Goal: Task Accomplishment & Management: Use online tool/utility

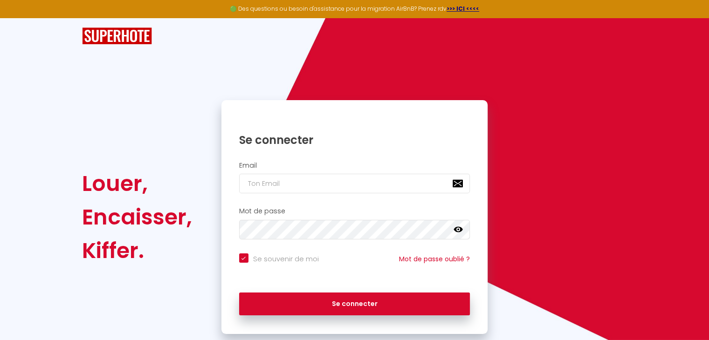
checkbox input "true"
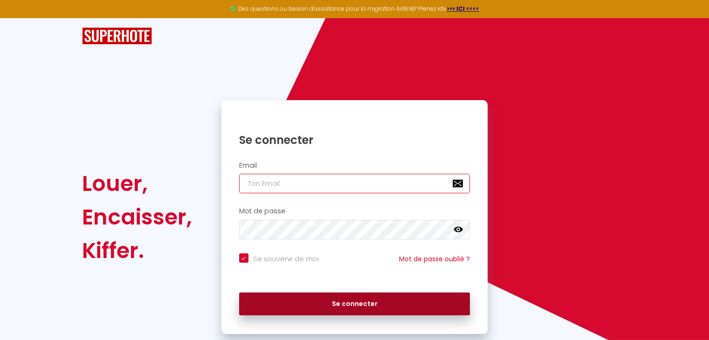
type input "[EMAIL_ADDRESS][DOMAIN_NAME]"
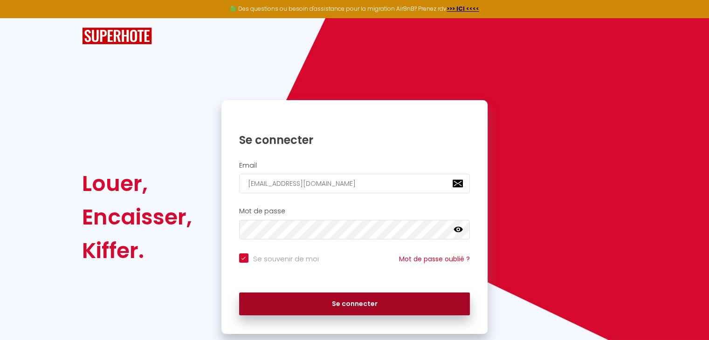
click at [375, 303] on button "Se connecter" at bounding box center [354, 304] width 231 height 23
checkbox input "true"
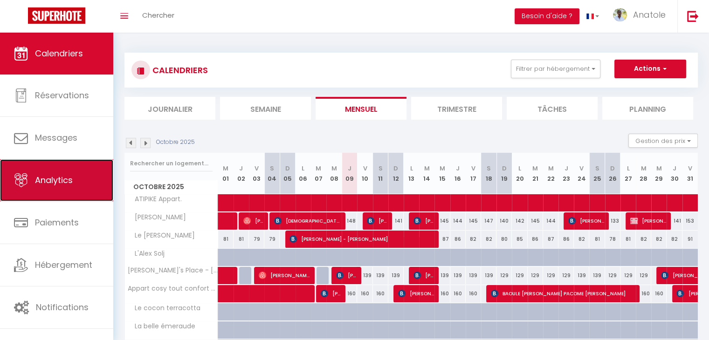
click at [48, 177] on span "Analytics" at bounding box center [54, 180] width 38 height 12
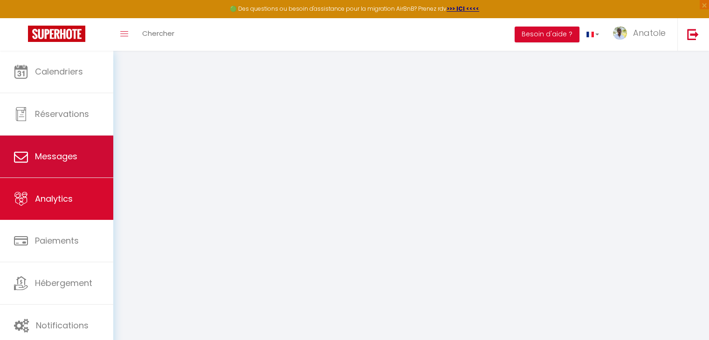
select select "2025"
select select "10"
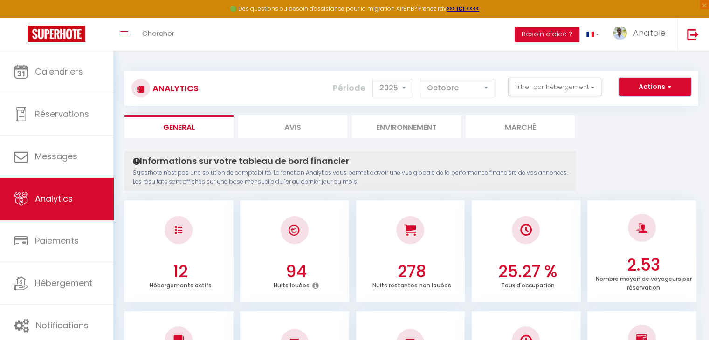
click at [670, 86] on span "button" at bounding box center [668, 86] width 6 height 9
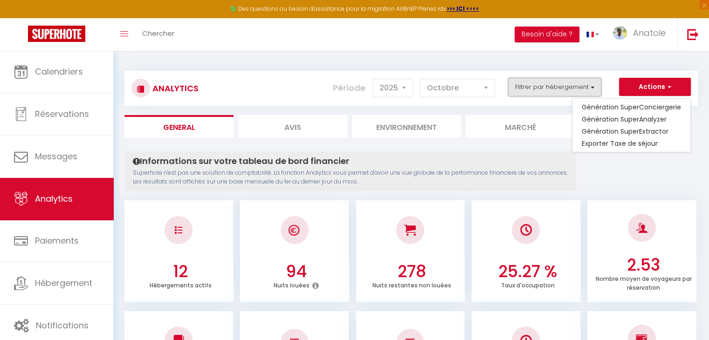
click at [584, 88] on button "Filtrer par hébergement" at bounding box center [554, 87] width 93 height 19
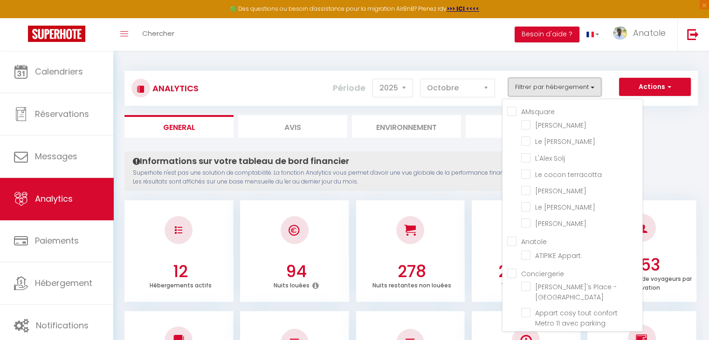
click at [584, 88] on button "Filtrer par hébergement" at bounding box center [554, 87] width 93 height 19
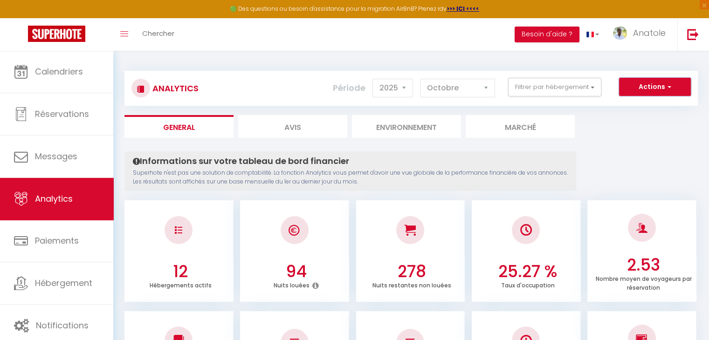
click at [660, 83] on button "Actions" at bounding box center [655, 87] width 72 height 19
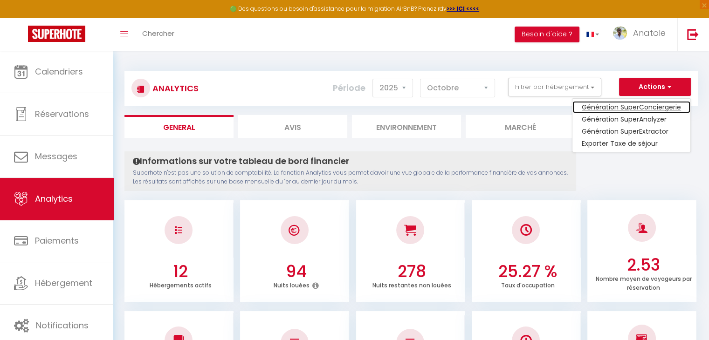
click at [638, 107] on link "Génération SuperConciergerie" at bounding box center [632, 107] width 118 height 12
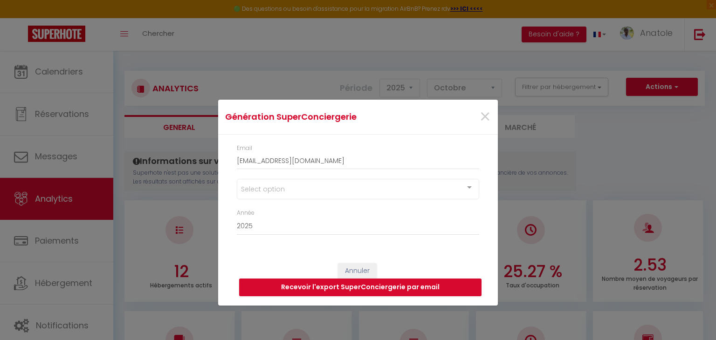
click at [298, 190] on div "Select option" at bounding box center [358, 189] width 242 height 21
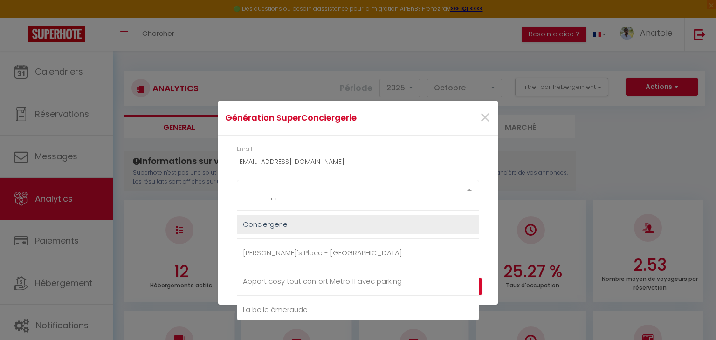
scroll to position [256, 0]
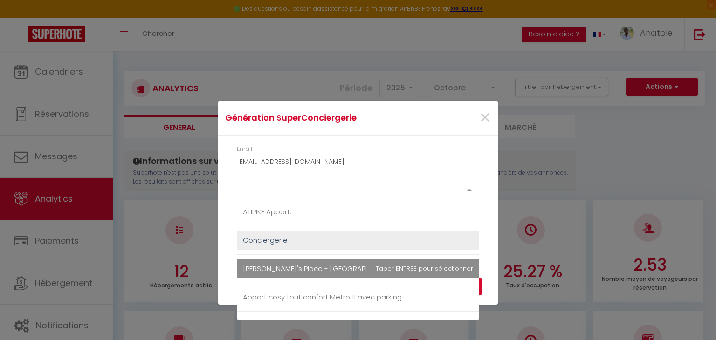
click at [275, 264] on span "[PERSON_NAME]'s Place - [GEOGRAPHIC_DATA]" at bounding box center [322, 269] width 159 height 10
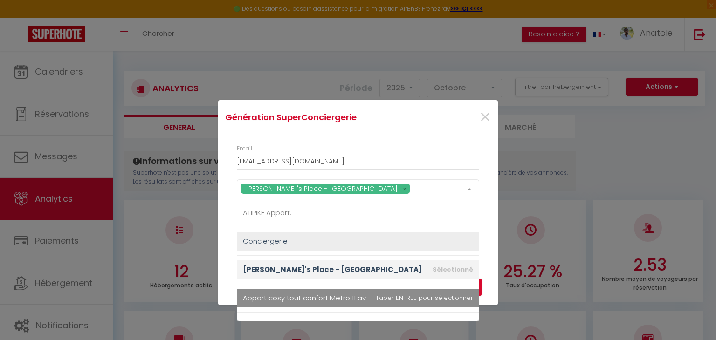
click at [292, 295] on span "Appart cosy tout confort Metro 11 avec parking" at bounding box center [322, 298] width 159 height 10
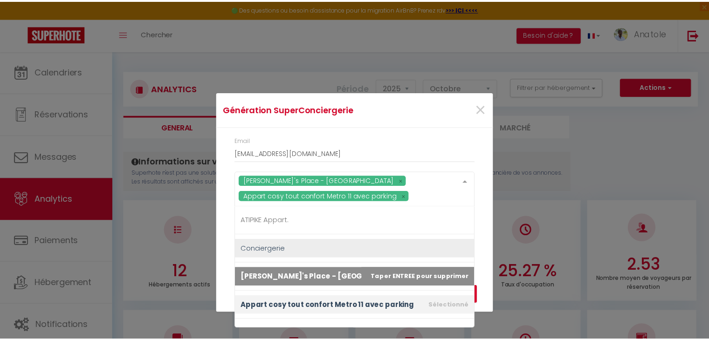
scroll to position [303, 0]
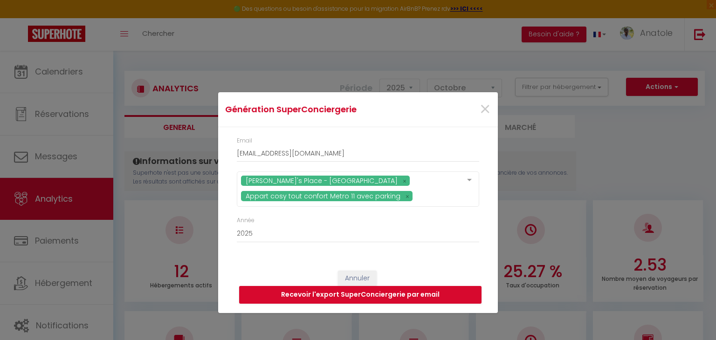
click at [227, 236] on div "Email [EMAIL_ADDRESS][DOMAIN_NAME] [PERSON_NAME]'s Place - [GEOGRAPHIC_DATA] [G…" at bounding box center [358, 194] width 280 height 134
drag, startPoint x: 296, startPoint y: 152, endPoint x: 262, endPoint y: 153, distance: 33.6
click at [262, 153] on input "[EMAIL_ADDRESS][DOMAIN_NAME]" at bounding box center [358, 153] width 242 height 17
drag, startPoint x: 287, startPoint y: 155, endPoint x: 268, endPoint y: 160, distance: 20.2
click at [269, 159] on input "[EMAIL_ADDRESS][DOMAIN_NAME]" at bounding box center [358, 153] width 242 height 17
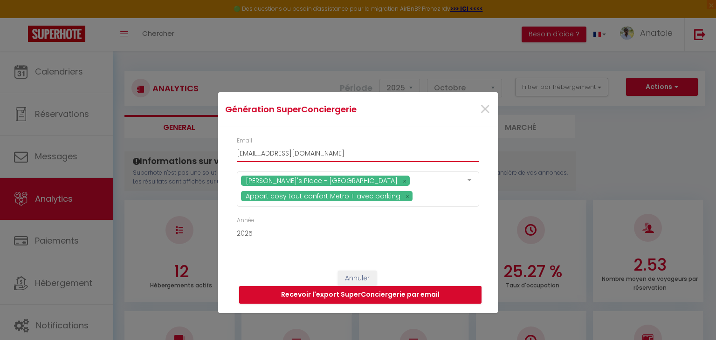
paste input ".amsquare"
click at [270, 153] on input "contact@.[DOMAIN_NAME]" at bounding box center [358, 153] width 242 height 17
click at [302, 156] on input "[EMAIL_ADDRESS][DOMAIN_NAME]" at bounding box center [358, 153] width 242 height 17
type input "[EMAIL_ADDRESS][DOMAIN_NAME]"
click at [345, 296] on button "Recevoir l'export SuperConciergerie par email" at bounding box center [360, 295] width 242 height 18
